Goal: Task Accomplishment & Management: Use online tool/utility

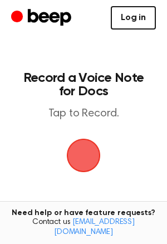
click at [119, 16] on link "Log in" at bounding box center [133, 17] width 45 height 23
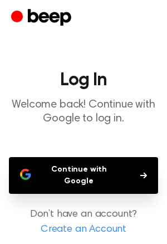
click at [105, 176] on button "Continue with Google" at bounding box center [83, 175] width 149 height 37
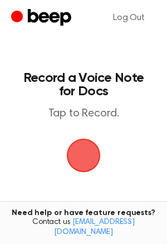
click at [84, 159] on span "button" at bounding box center [84, 156] width 46 height 46
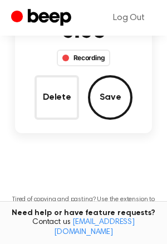
scroll to position [134, 0]
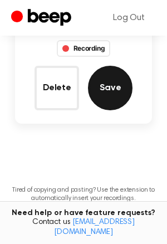
click at [112, 86] on button "Save" at bounding box center [110, 88] width 45 height 45
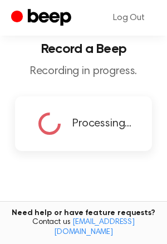
scroll to position [0, 0]
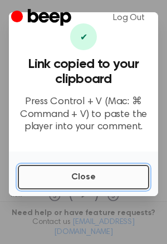
click at [90, 177] on button "Close" at bounding box center [84, 177] width 132 height 25
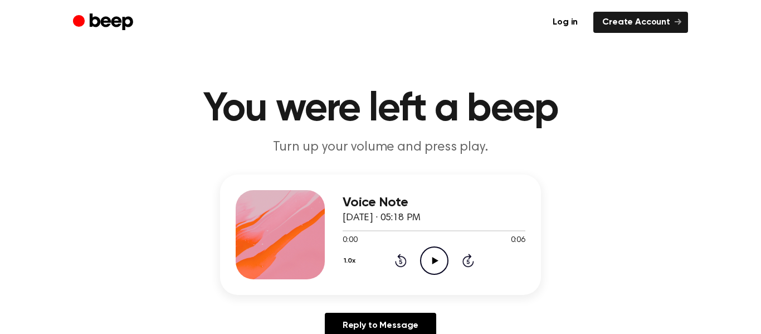
click at [430, 260] on icon "Play Audio" at bounding box center [434, 260] width 28 height 28
click at [430, 260] on icon "Pause Audio" at bounding box center [434, 260] width 28 height 28
